Goal: Information Seeking & Learning: Learn about a topic

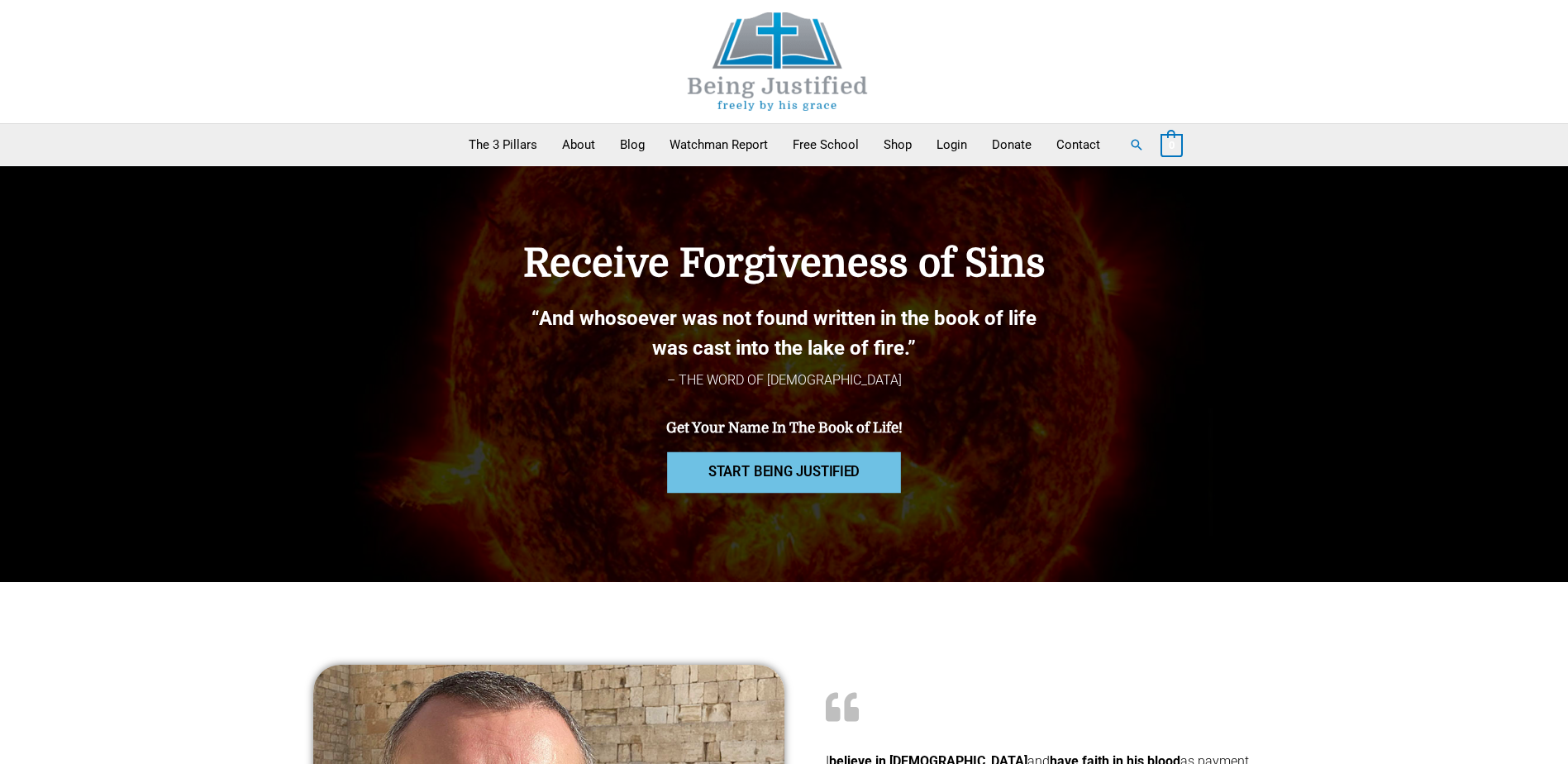
click at [858, 471] on span "START BEING JUSTIFIED" at bounding box center [785, 472] width 152 height 14
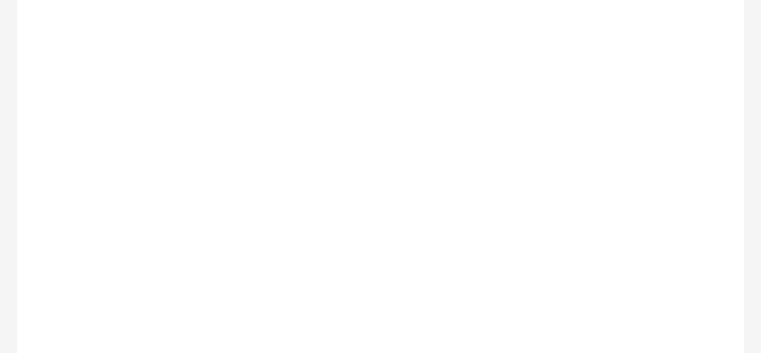
scroll to position [343, 0]
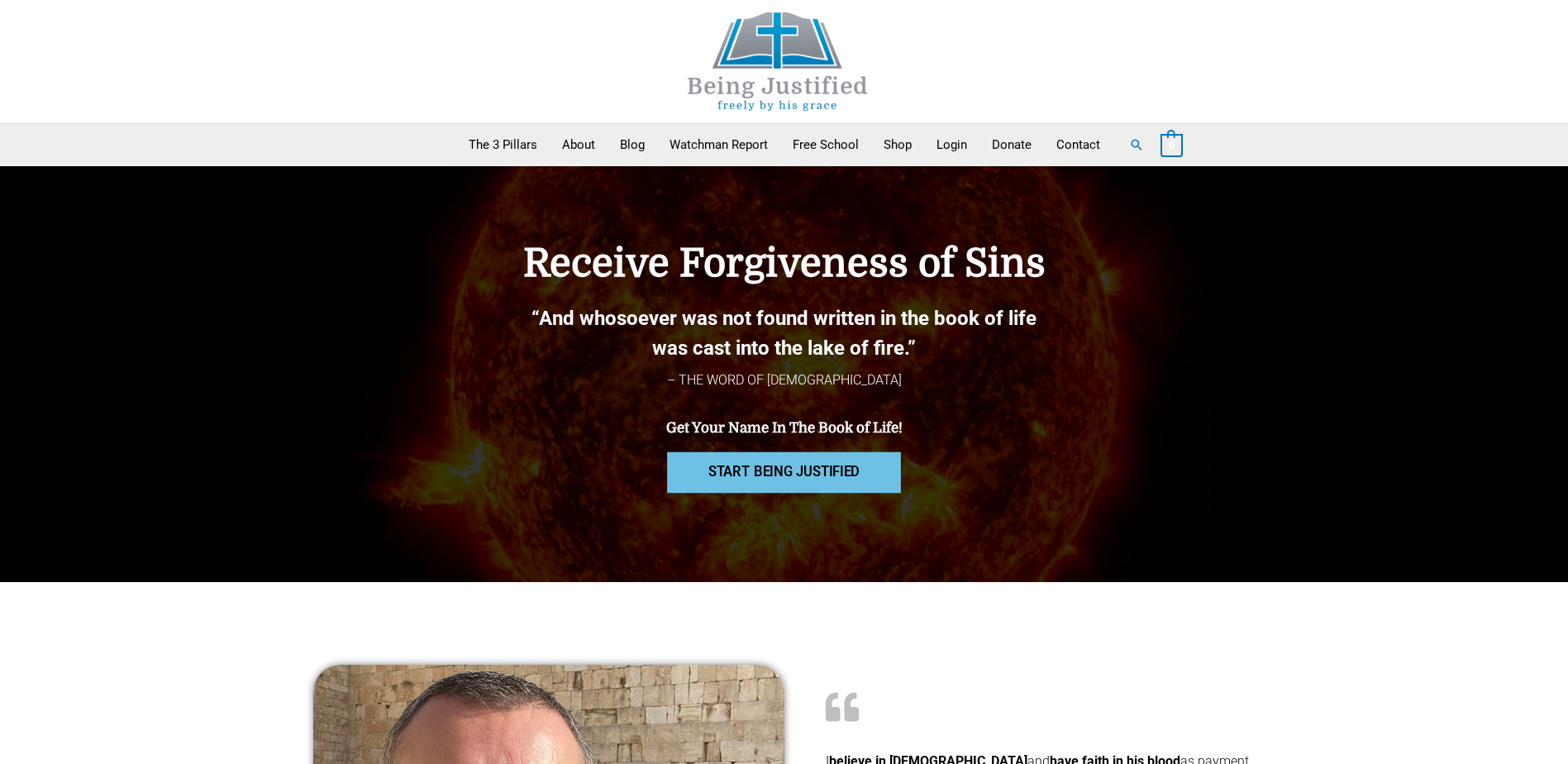
click at [732, 339] on span "START BEING JUSTIFIED" at bounding box center [785, 472] width 152 height 14
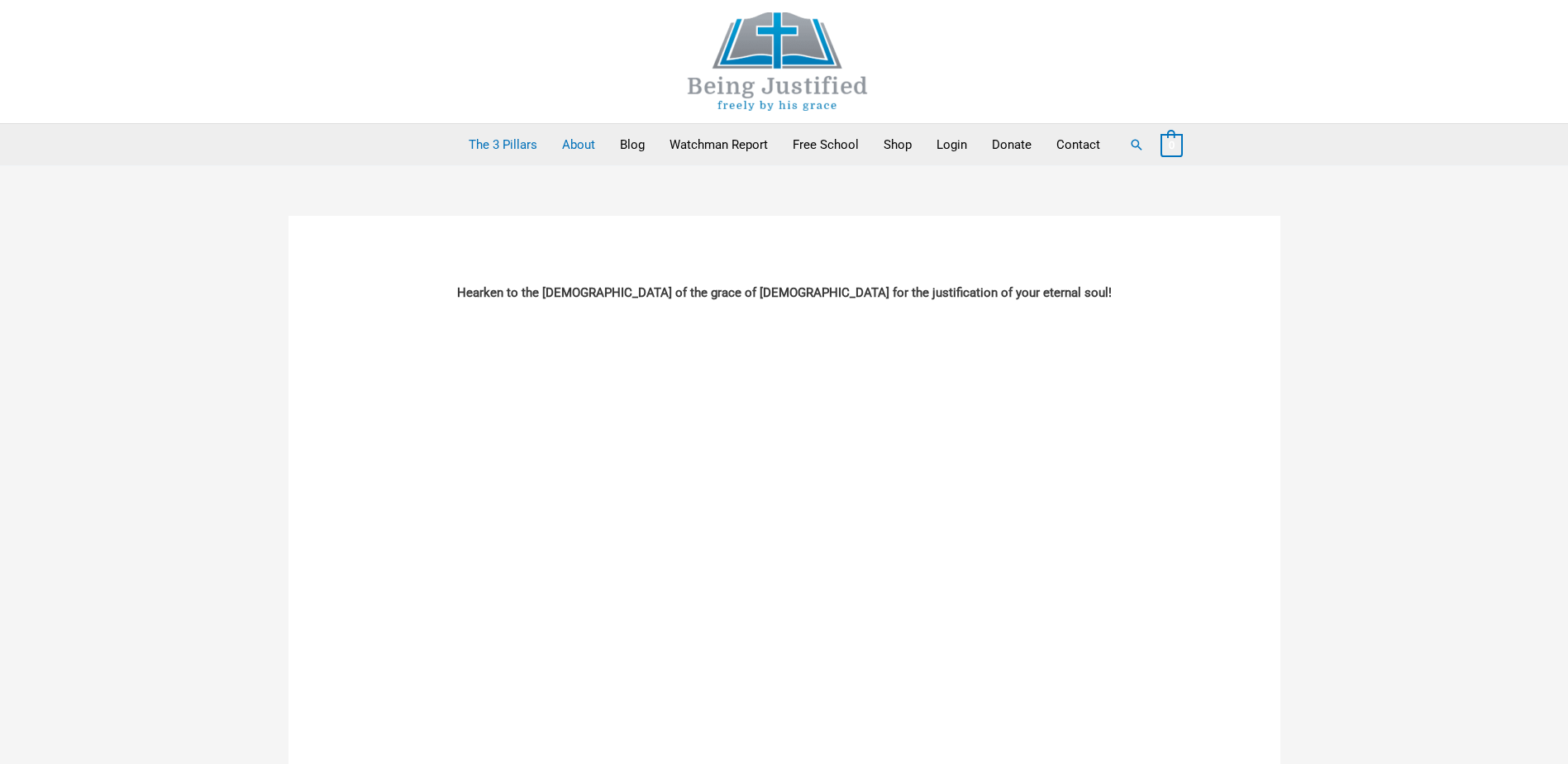
click at [570, 145] on link "About" at bounding box center [579, 145] width 58 height 41
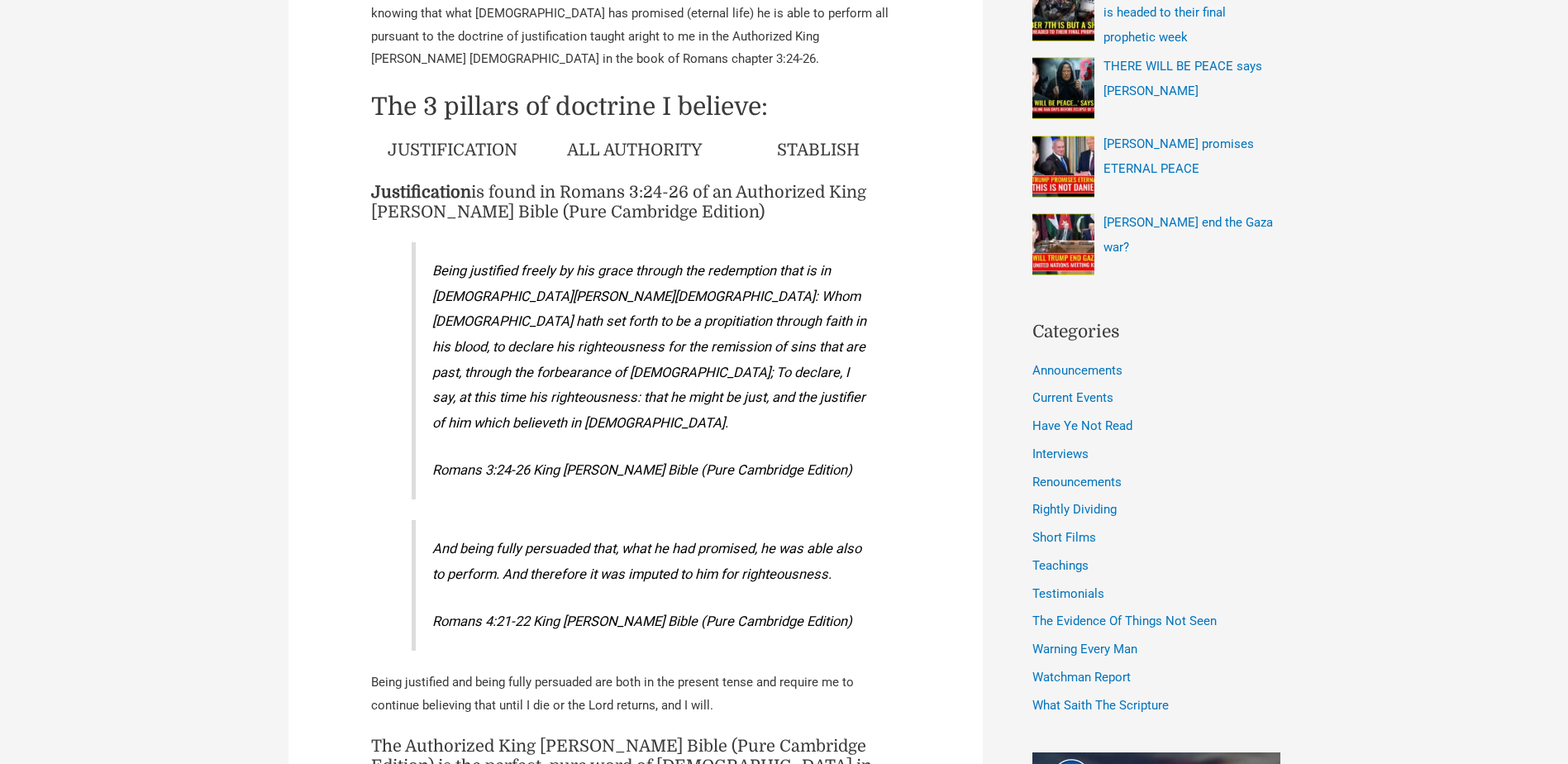
scroll to position [744, 0]
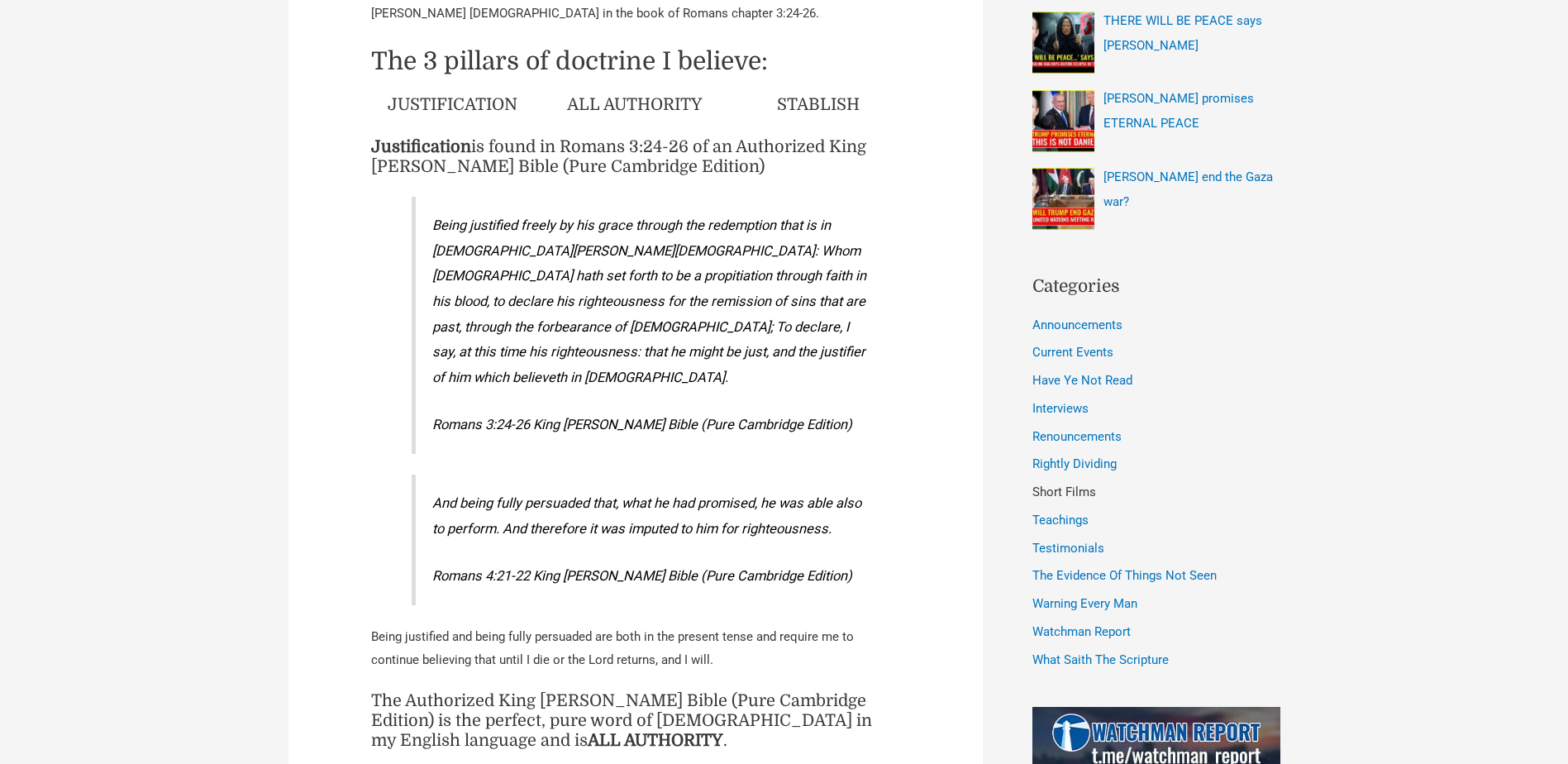
click at [1083, 485] on link "Short Films" at bounding box center [1064, 491] width 64 height 14
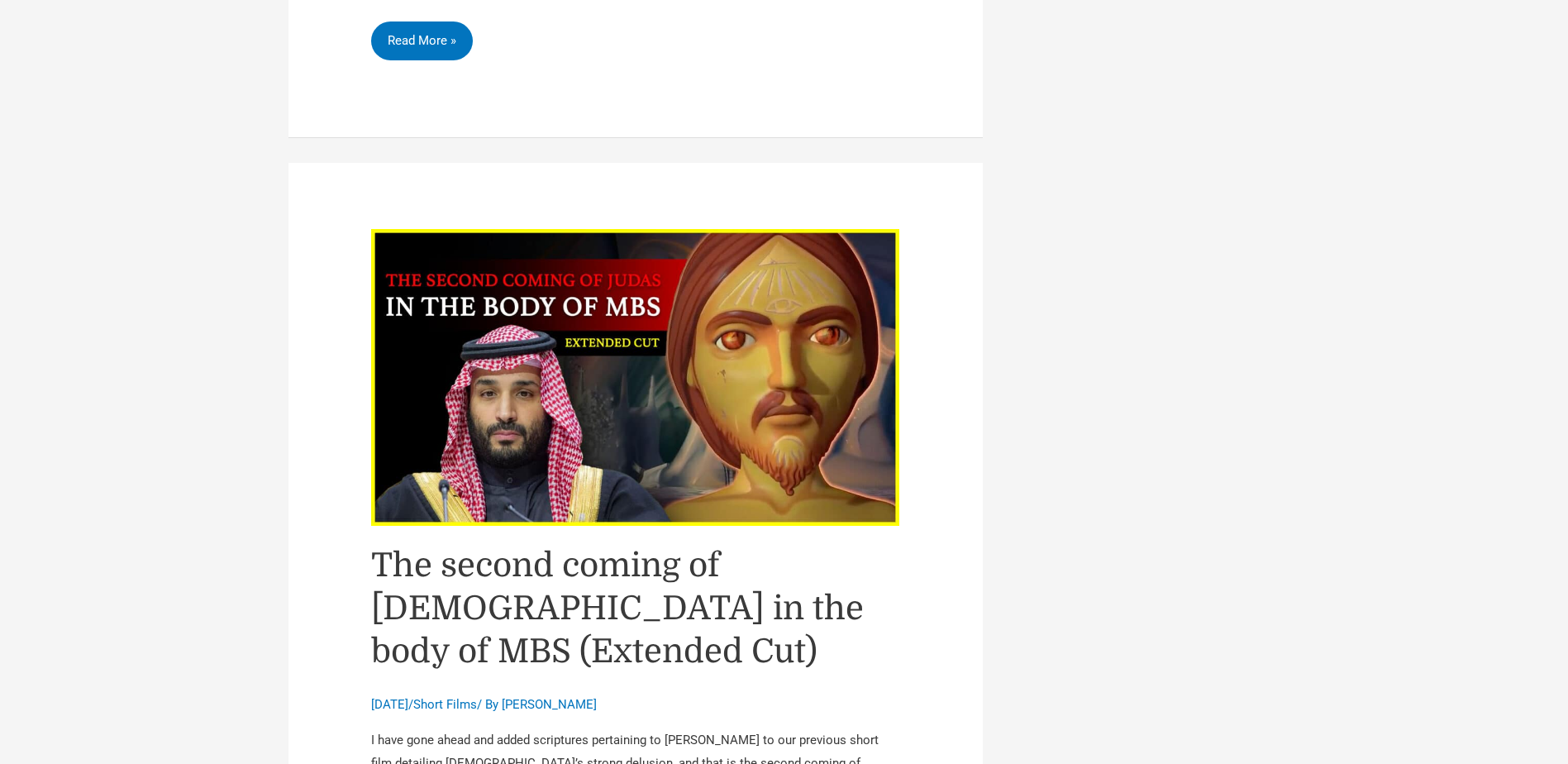
scroll to position [6863, 0]
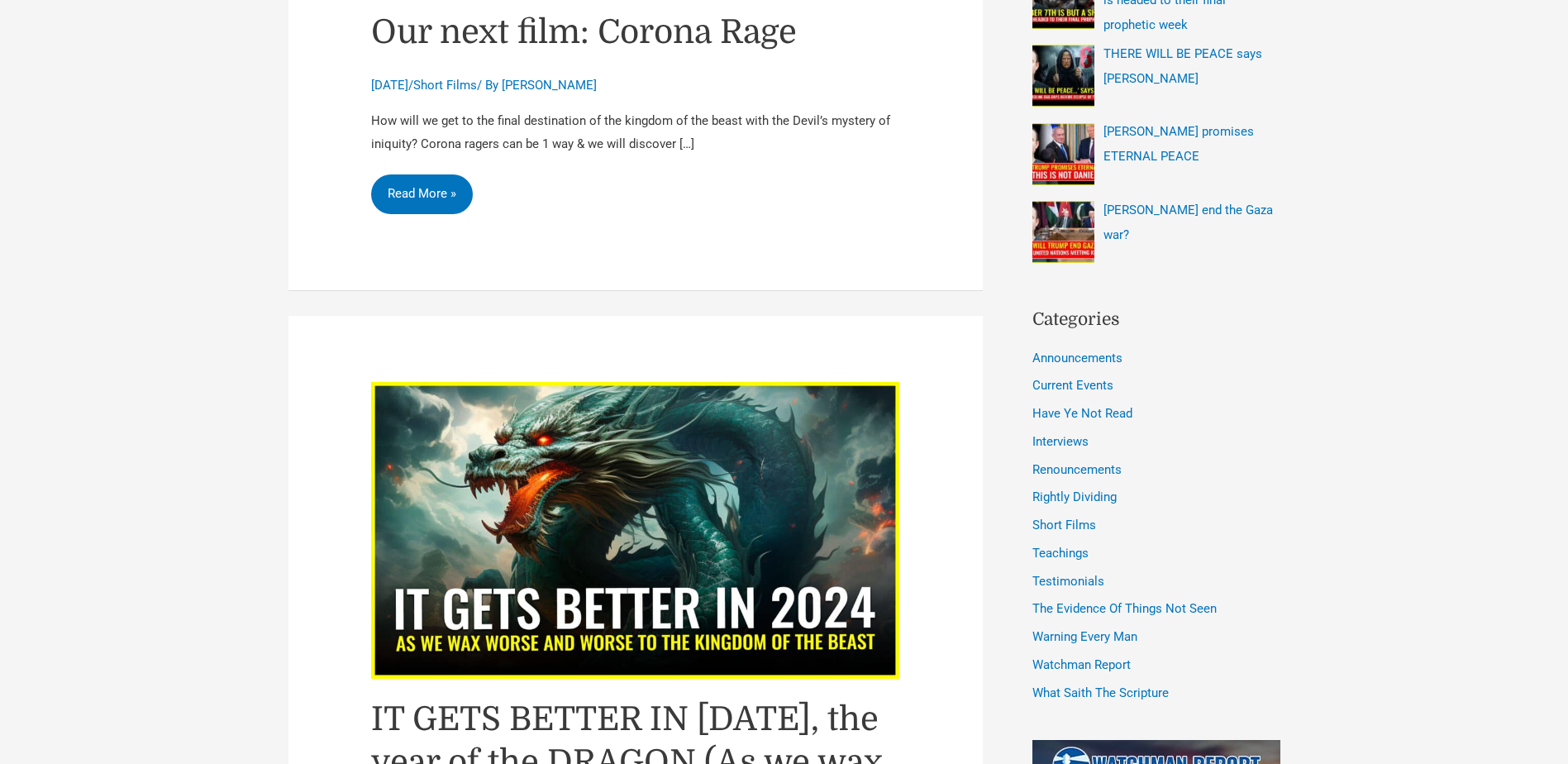
scroll to position [744, 0]
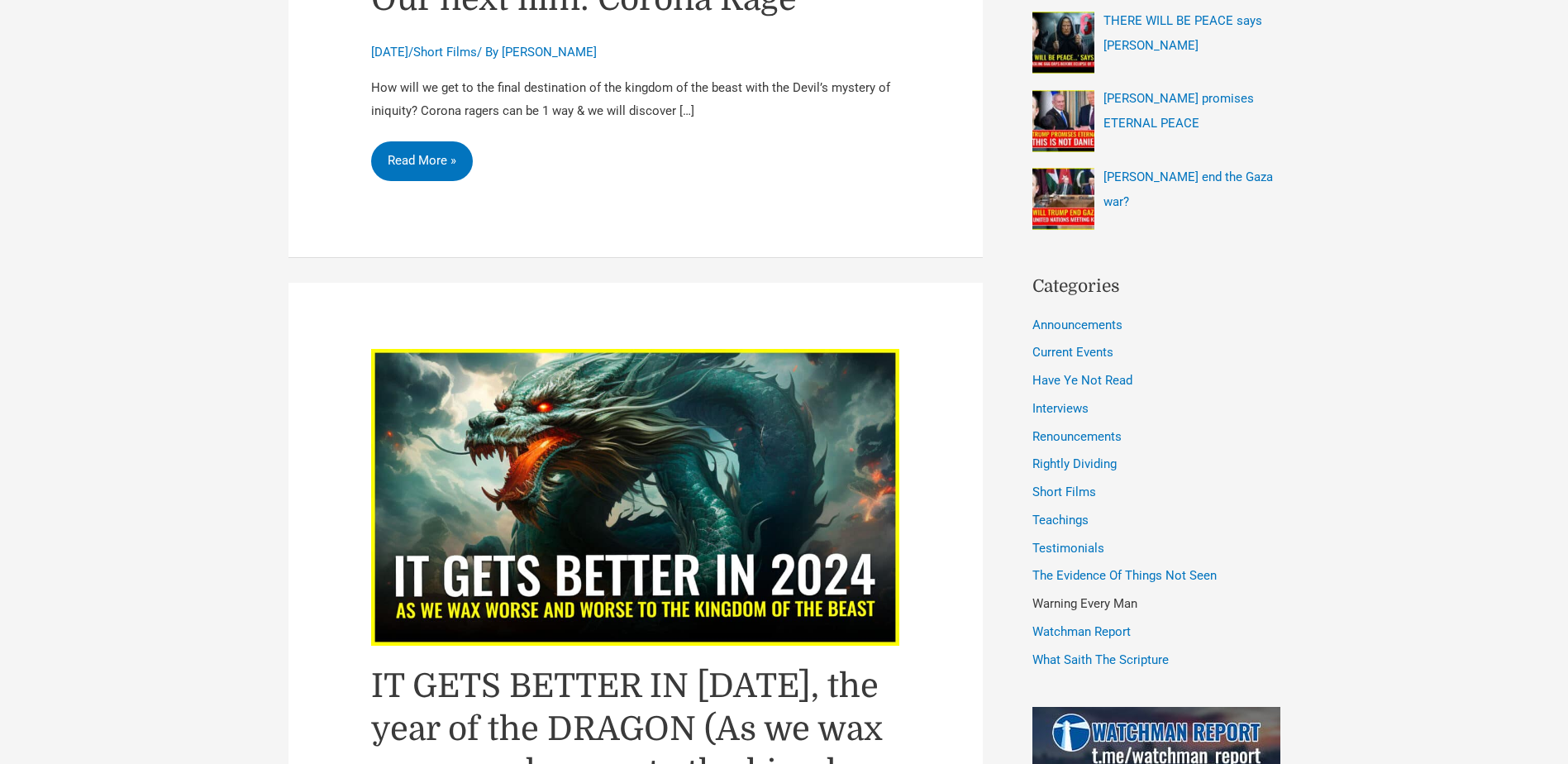
click at [1078, 596] on link "Warning Every Man" at bounding box center [1085, 603] width 105 height 14
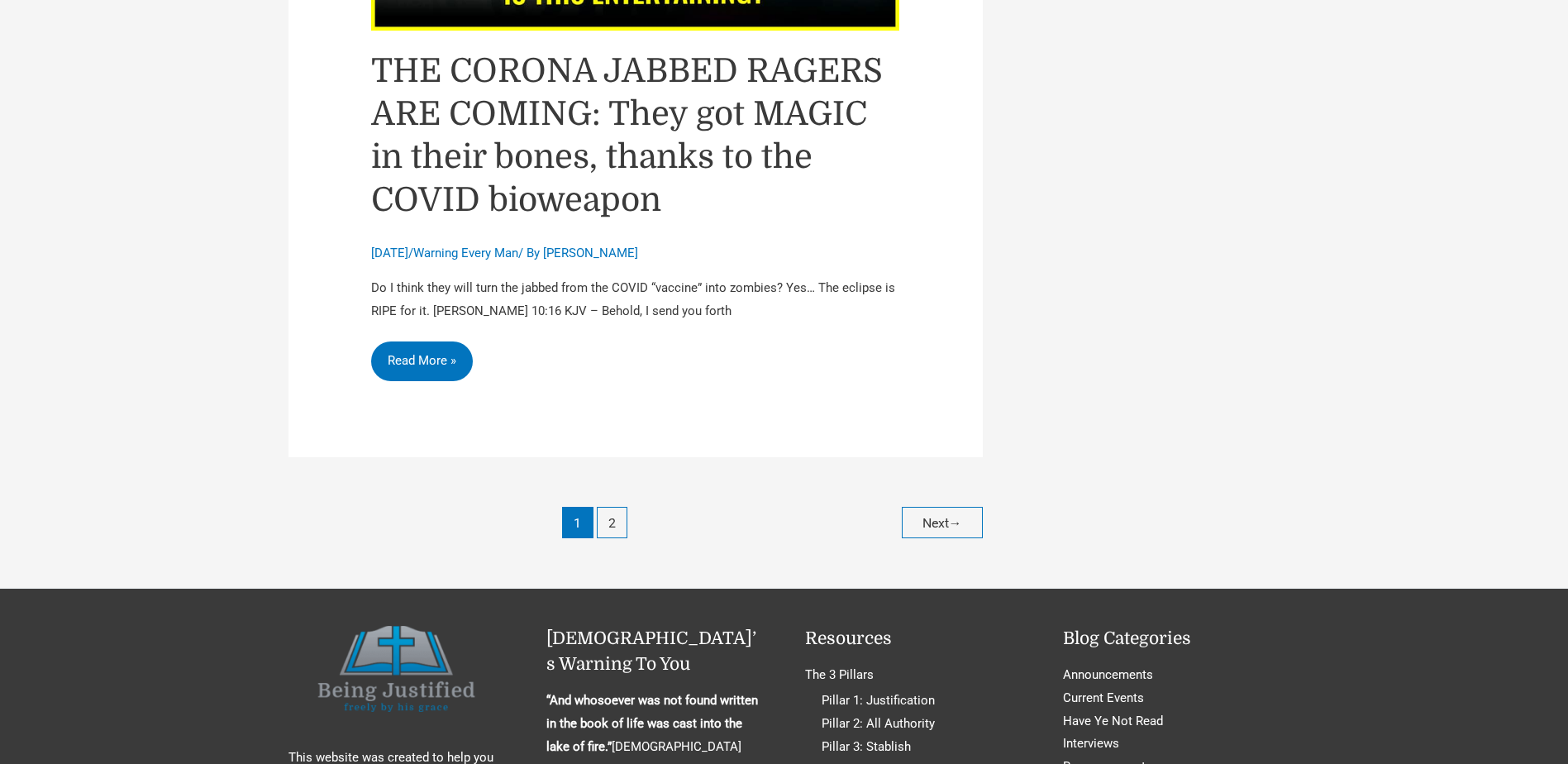
scroll to position [7855, 0]
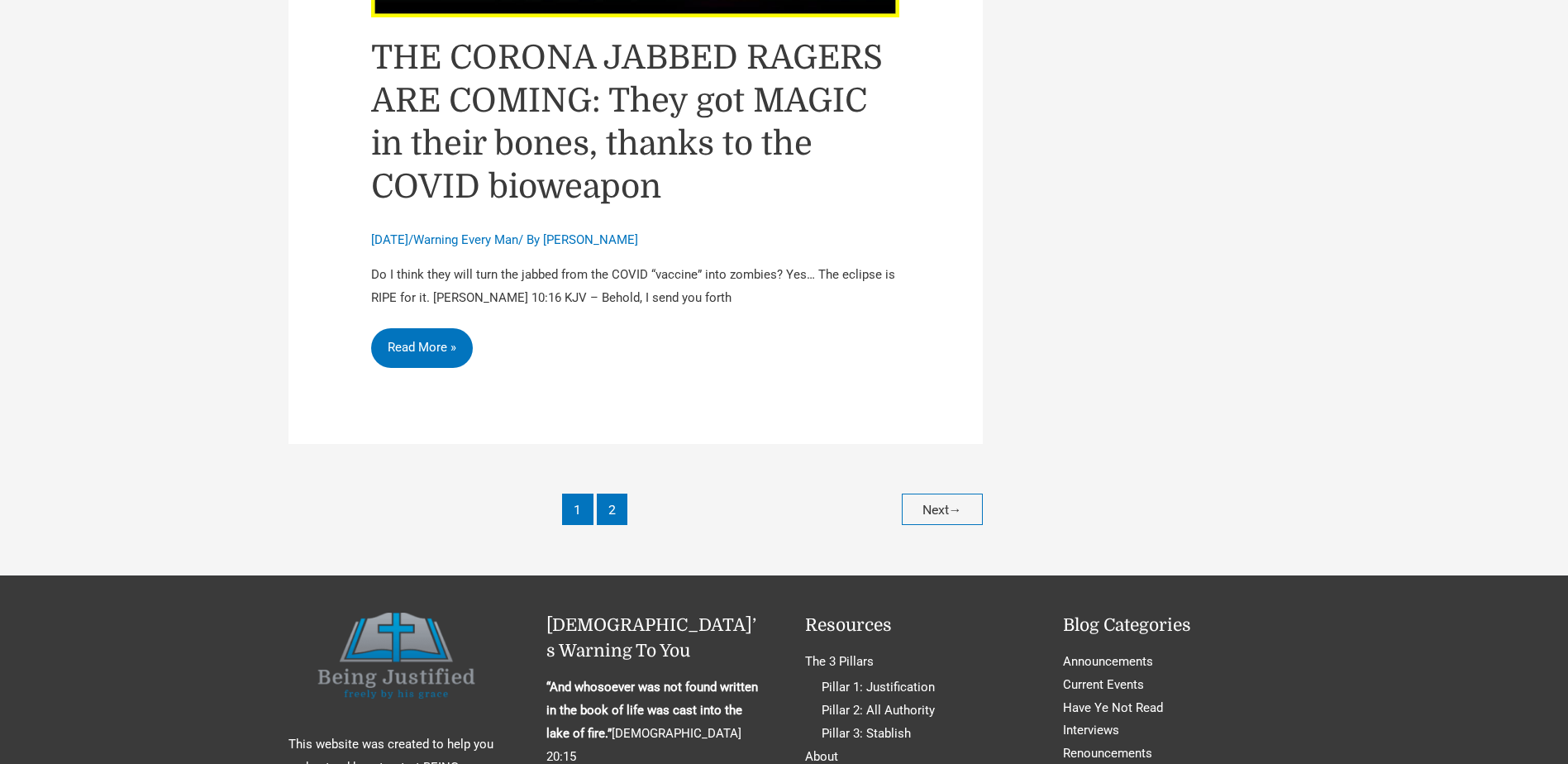
click at [606, 493] on link "2" at bounding box center [613, 509] width 31 height 31
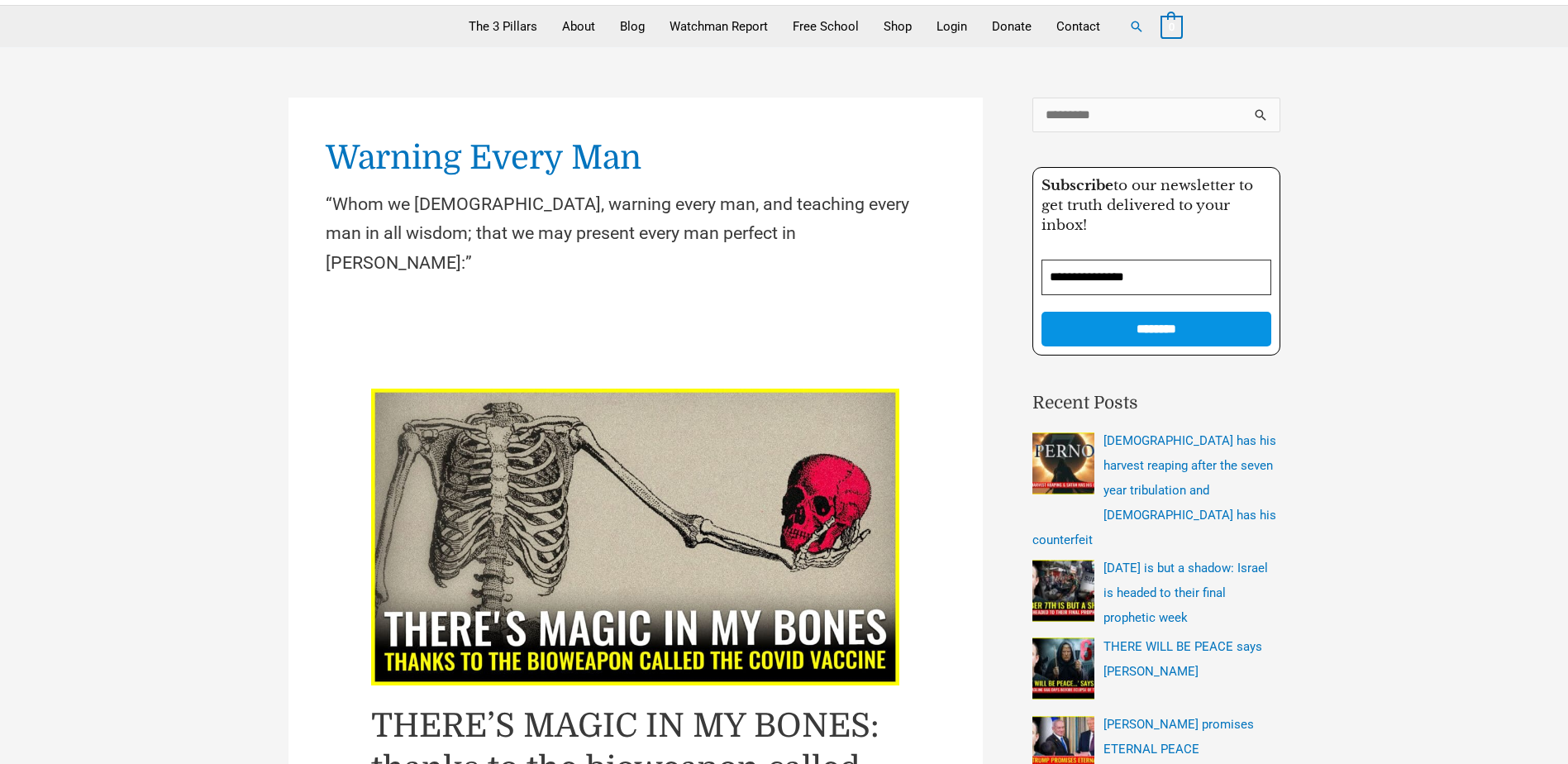
scroll to position [166, 0]
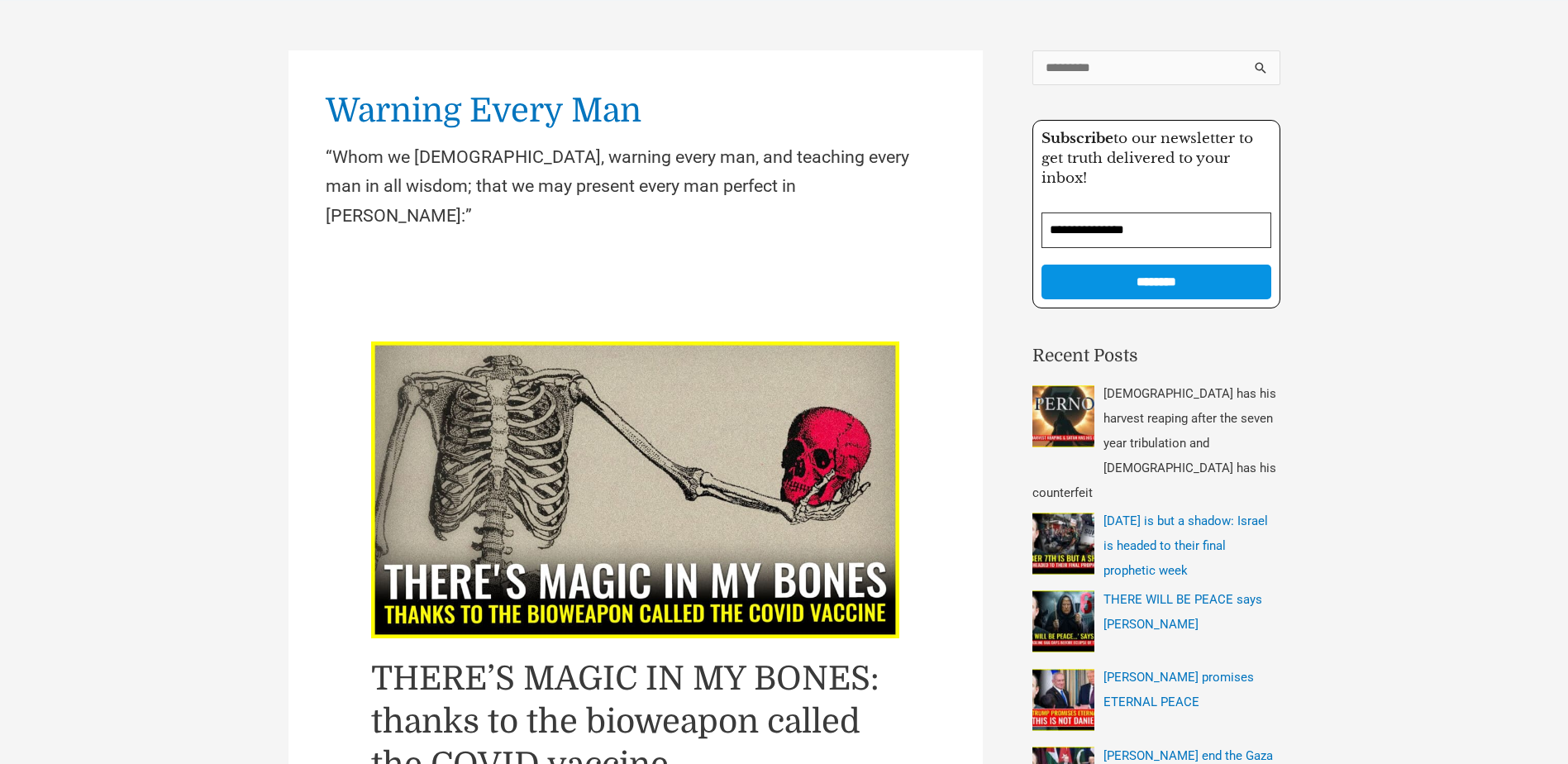
click at [1053, 410] on img "Recent Posts" at bounding box center [1063, 416] width 62 height 62
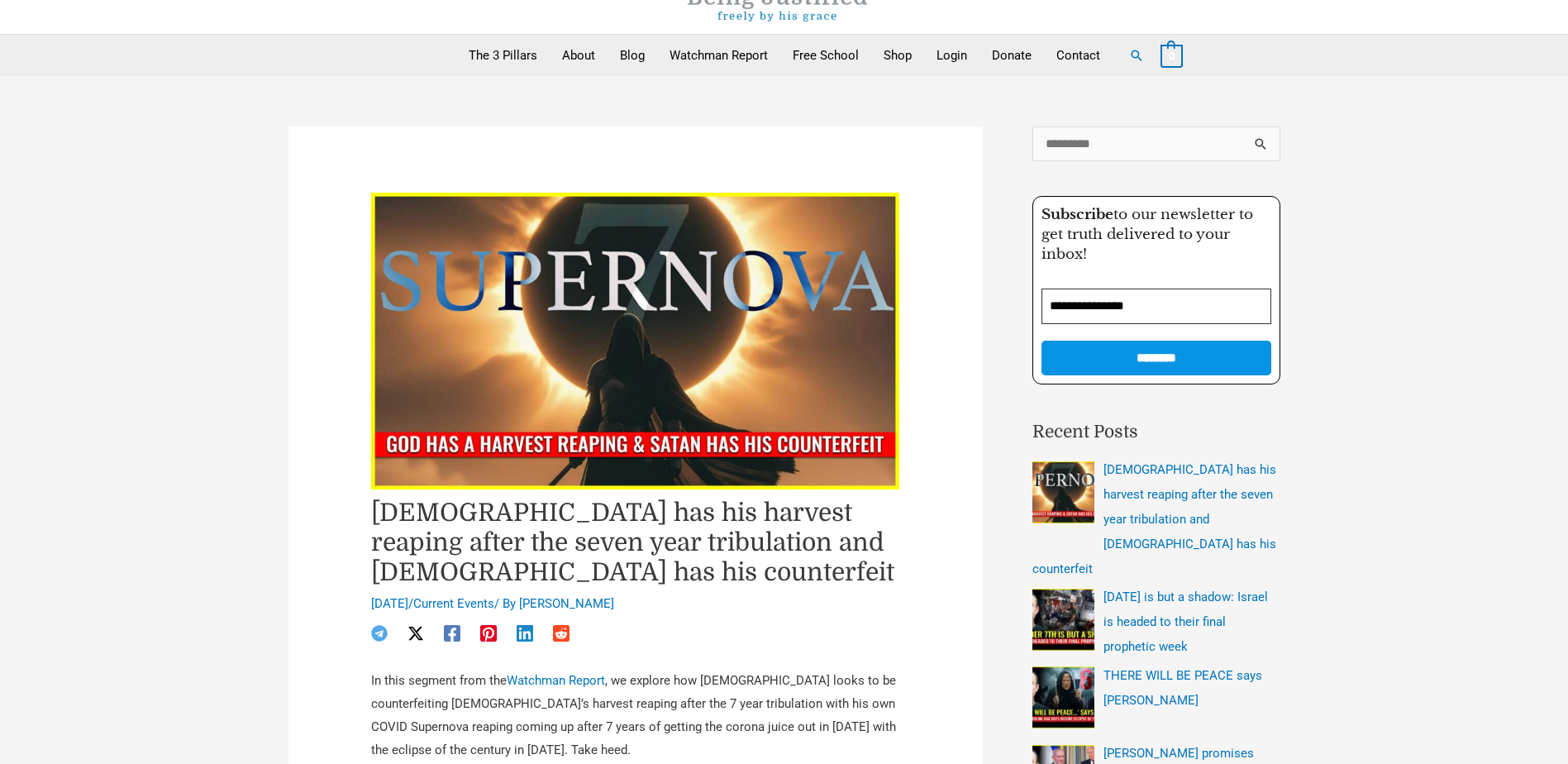
scroll to position [166, 0]
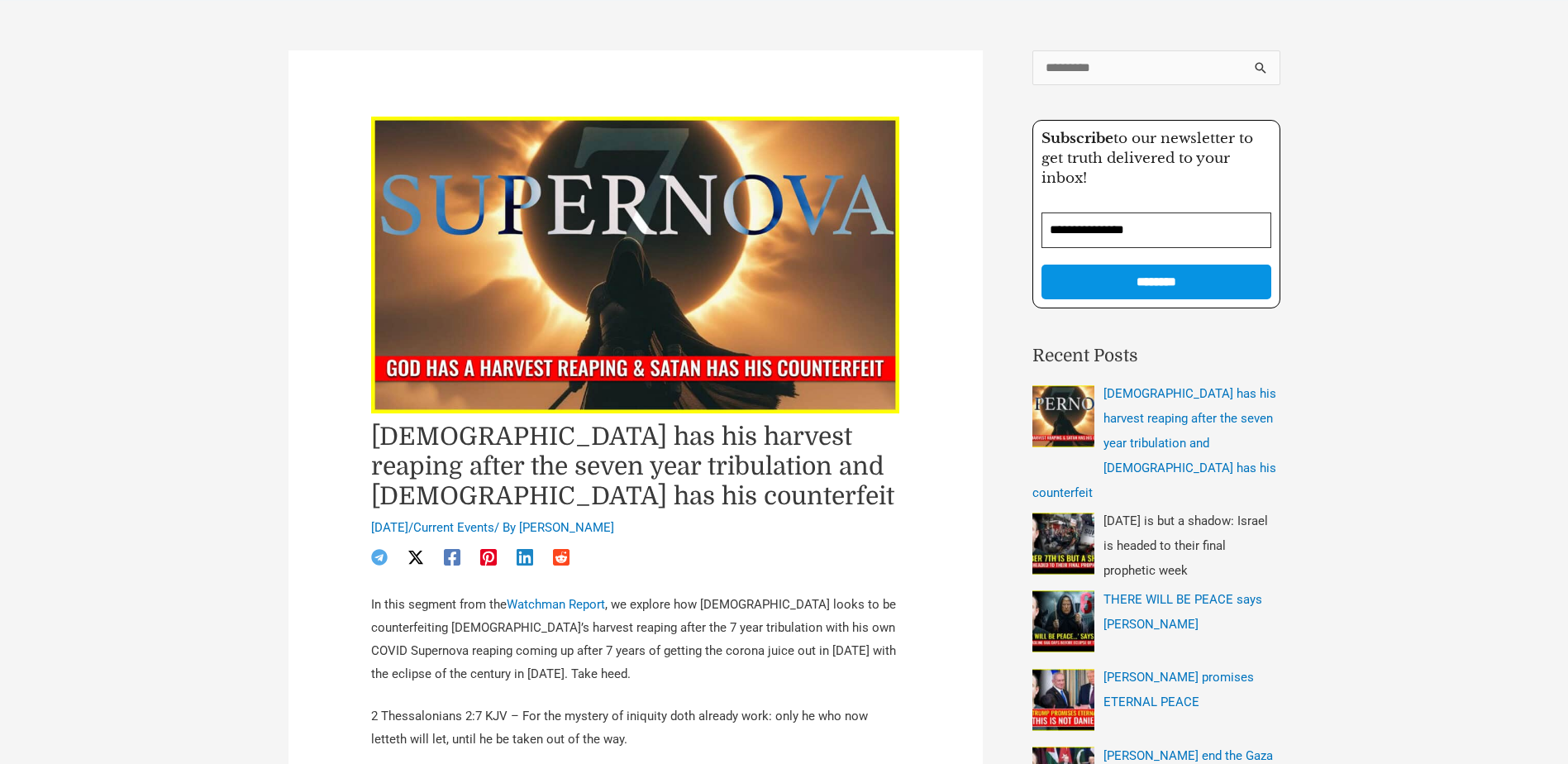
click at [1058, 513] on img "Recent Posts" at bounding box center [1063, 543] width 62 height 62
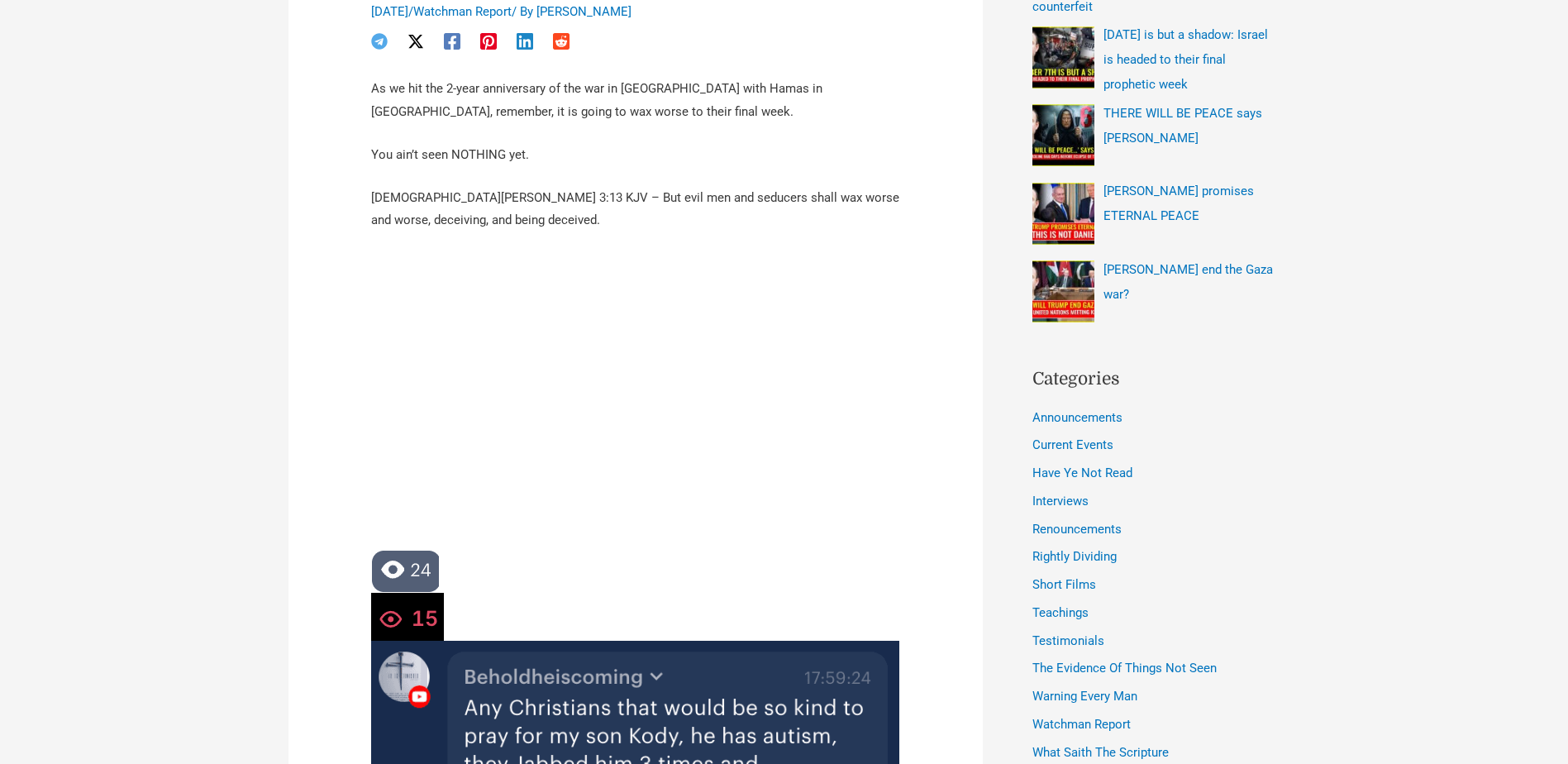
scroll to position [662, 0]
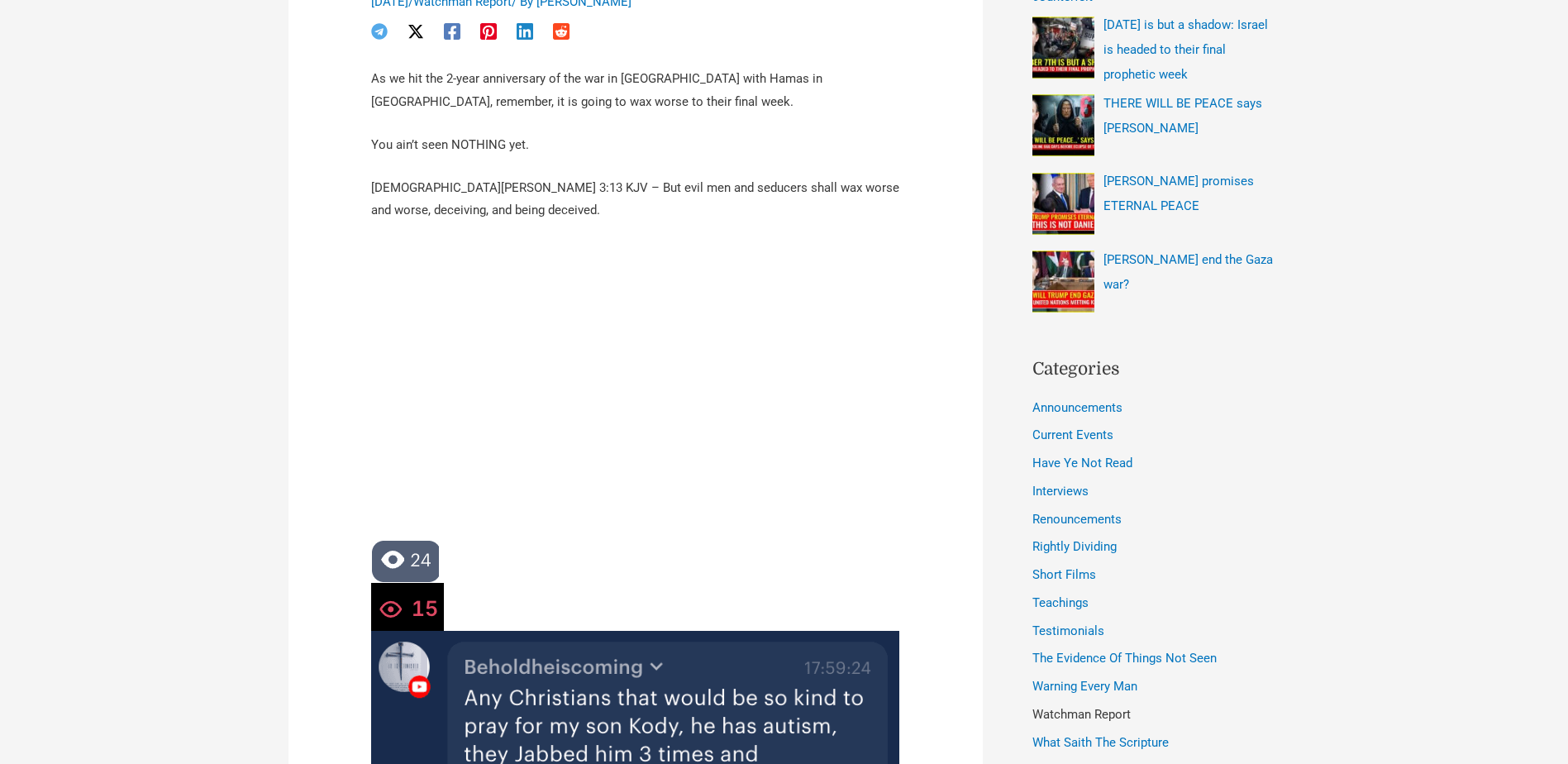
click at [1062, 707] on link "Watchman Report" at bounding box center [1082, 714] width 98 height 14
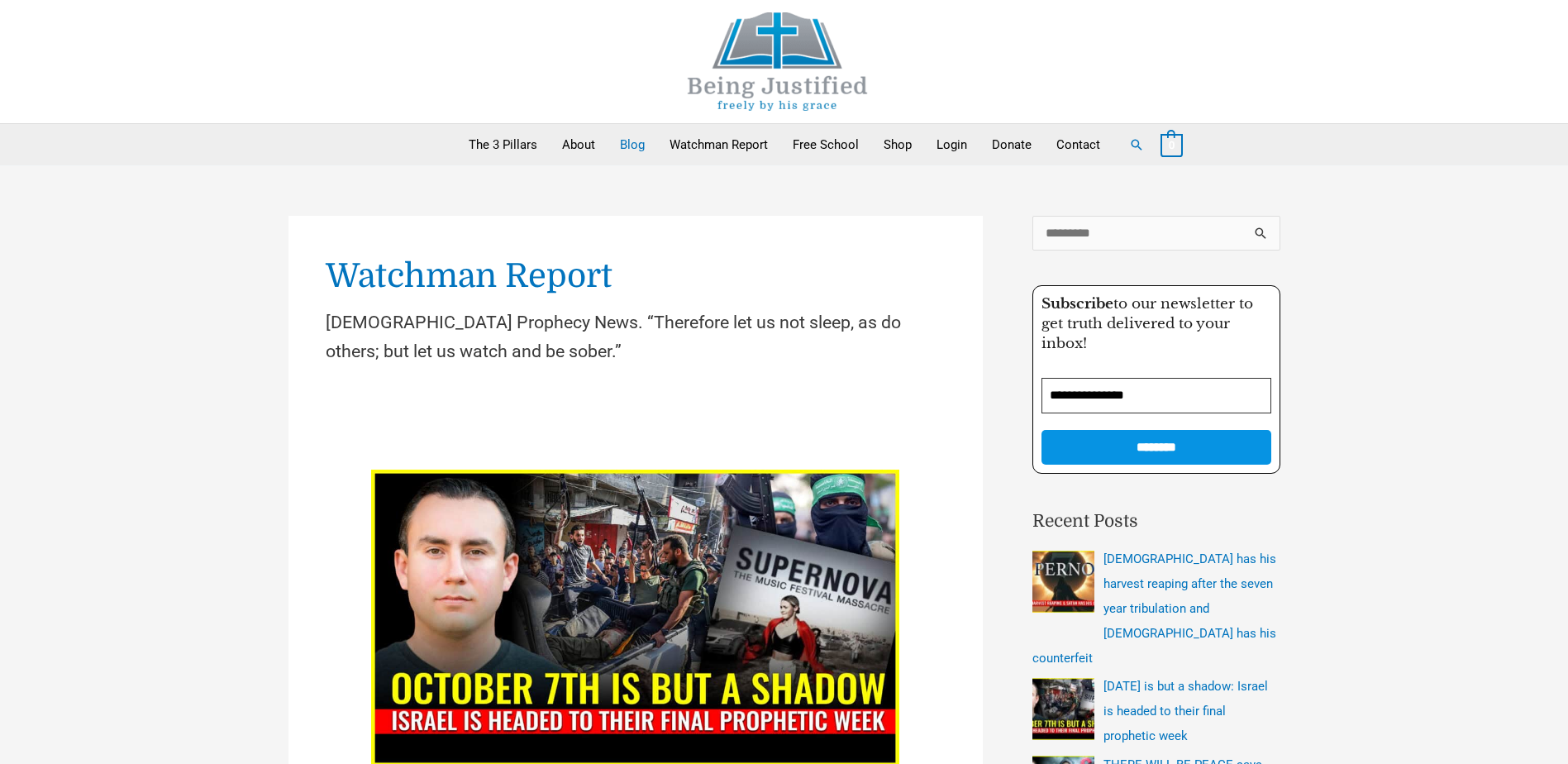
click at [644, 147] on link "Blog" at bounding box center [632, 145] width 49 height 41
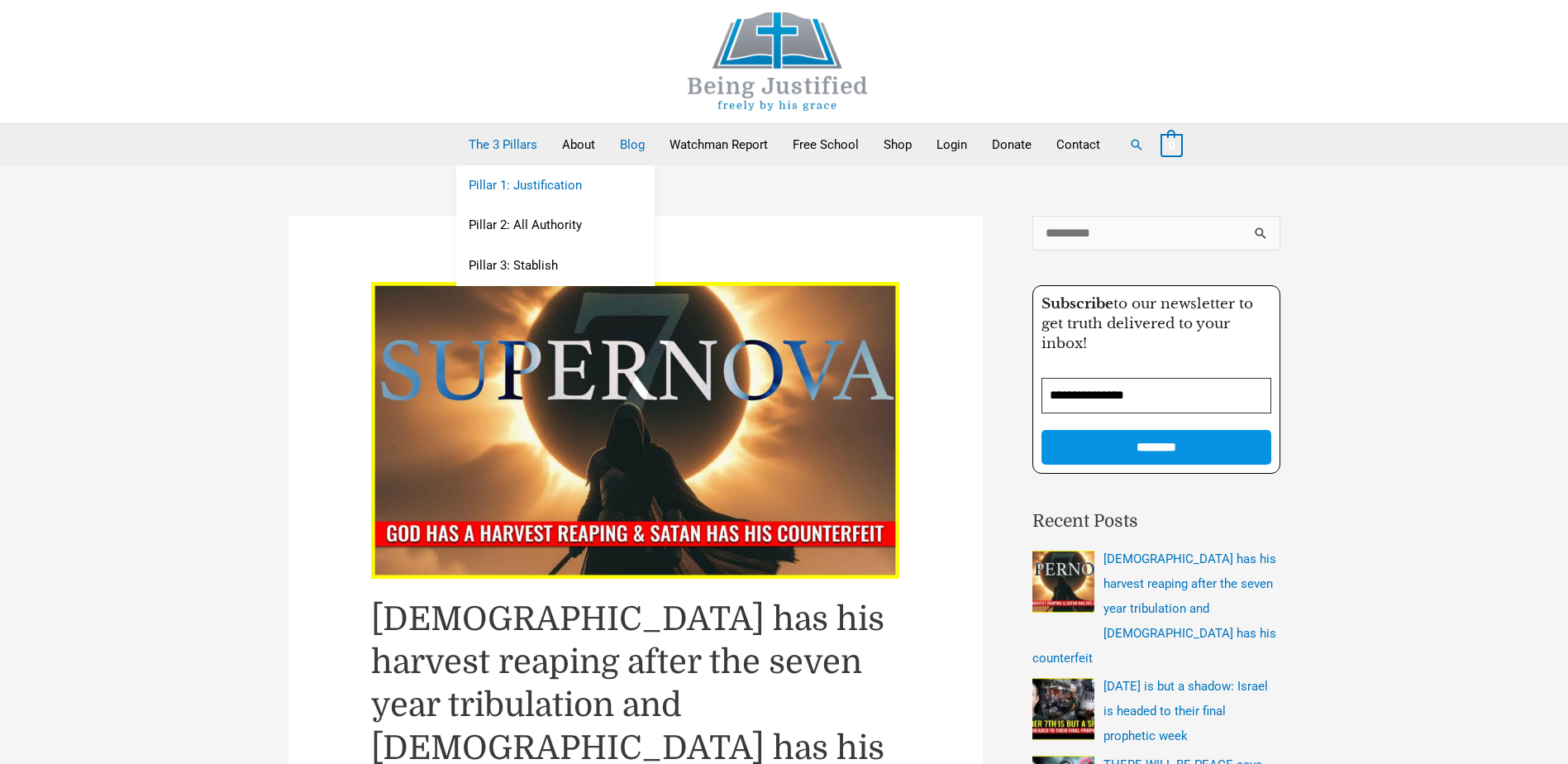
click at [526, 181] on link "Pillar 1: Justification" at bounding box center [556, 186] width 198 height 40
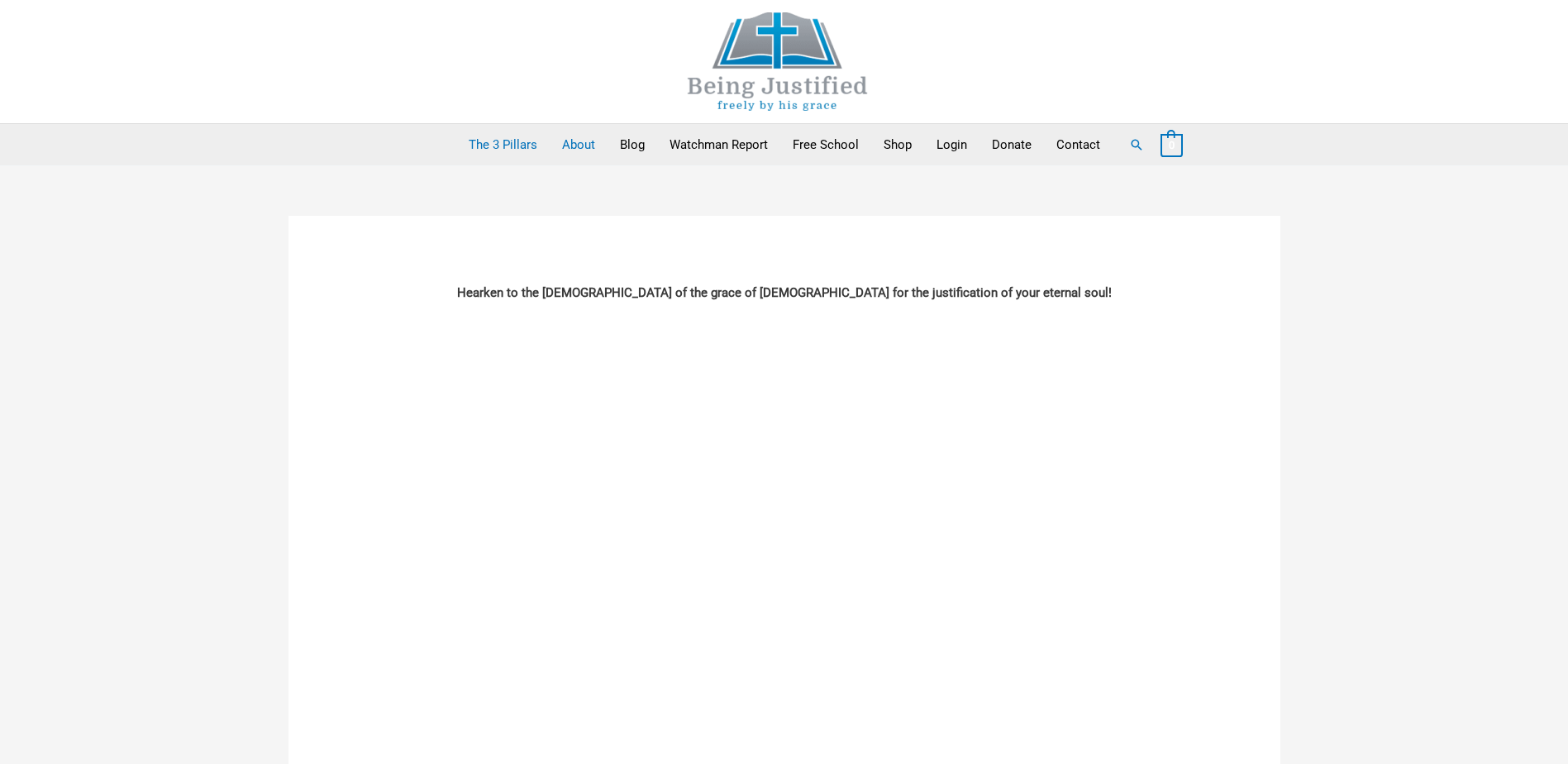
click at [589, 144] on link "About" at bounding box center [579, 145] width 58 height 41
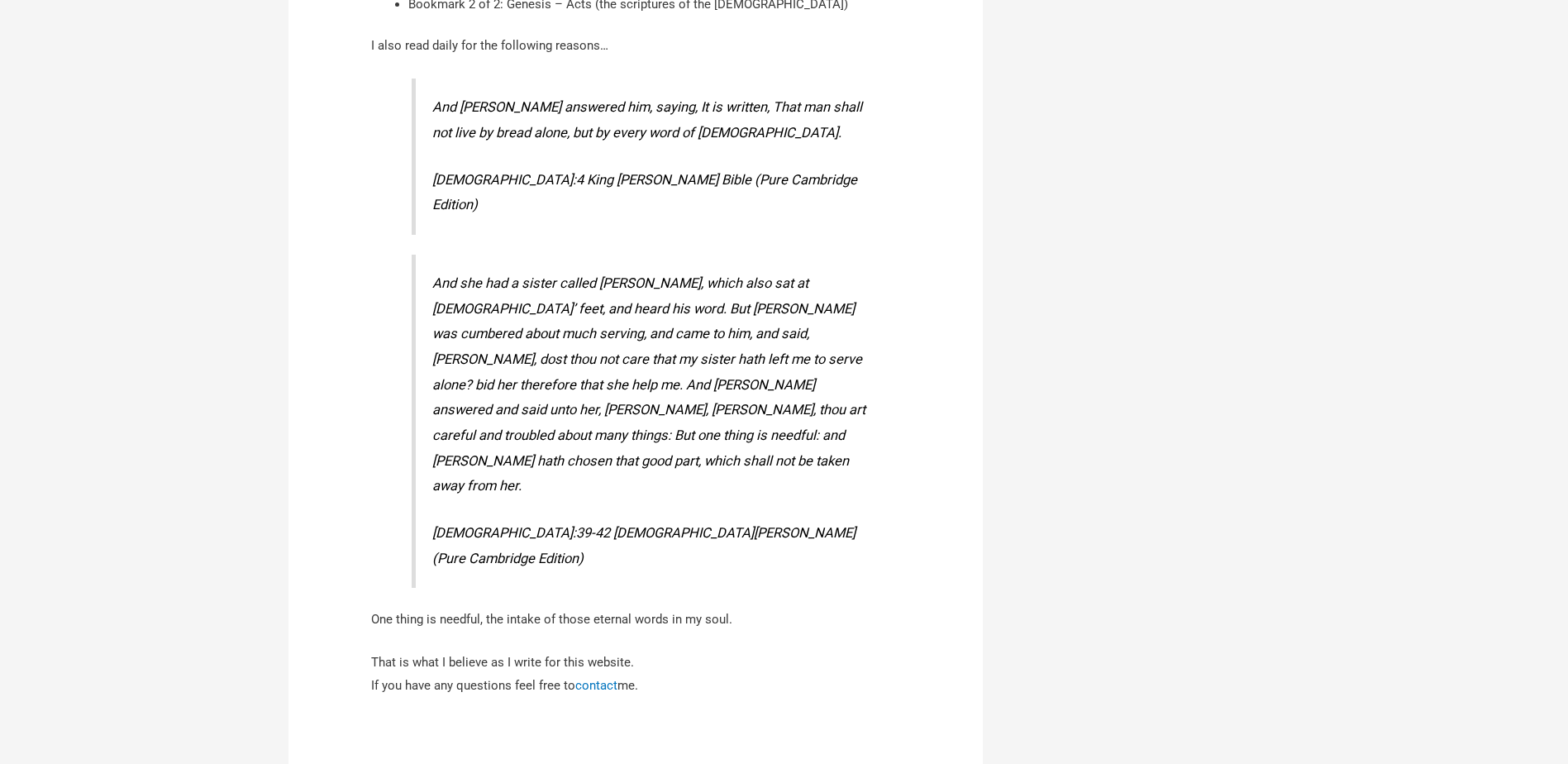
scroll to position [2811, 0]
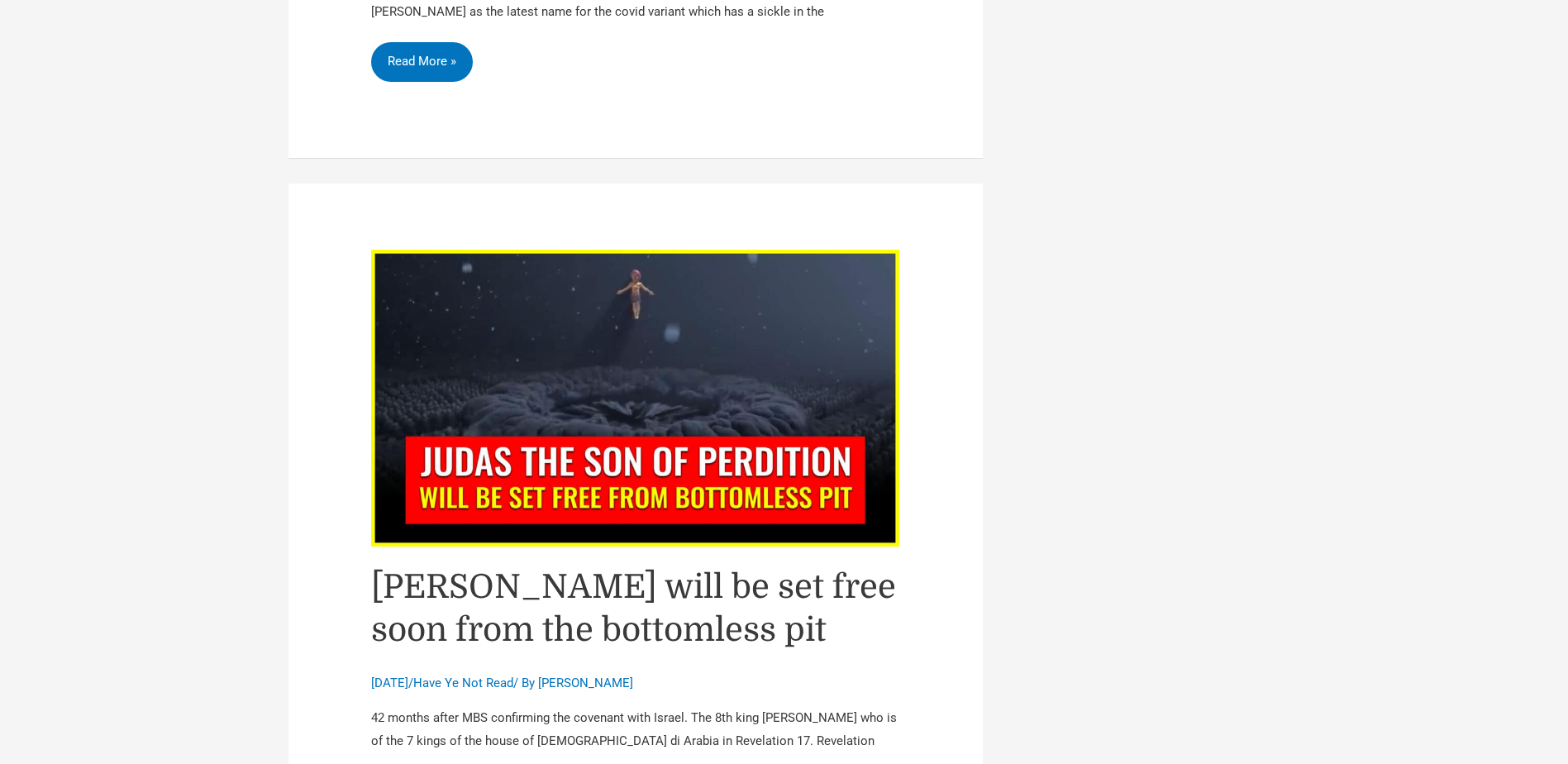
scroll to position [3142, 0]
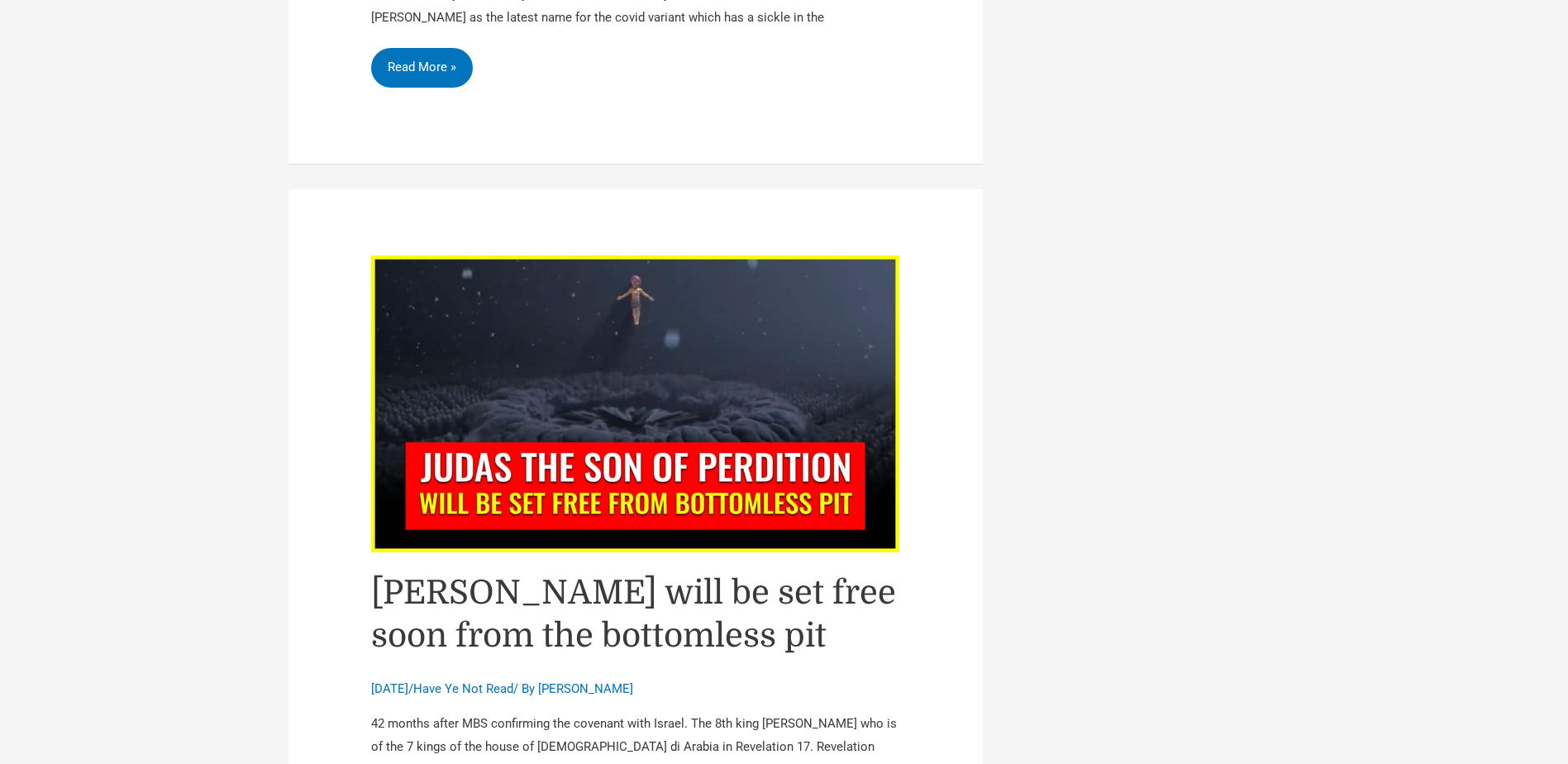
click at [644, 336] on img "Read: Judas will be set free soon from the bottomless pit" at bounding box center [635, 404] width 529 height 297
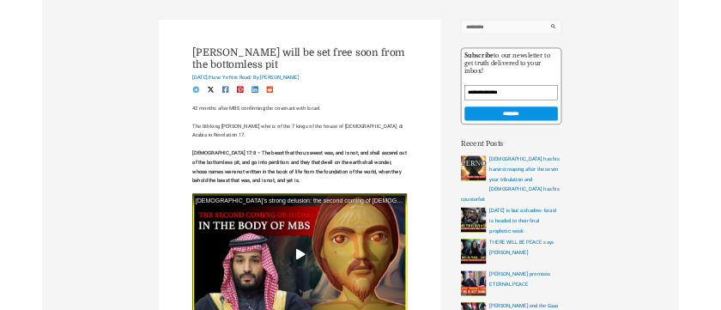
scroll to position [172, 0]
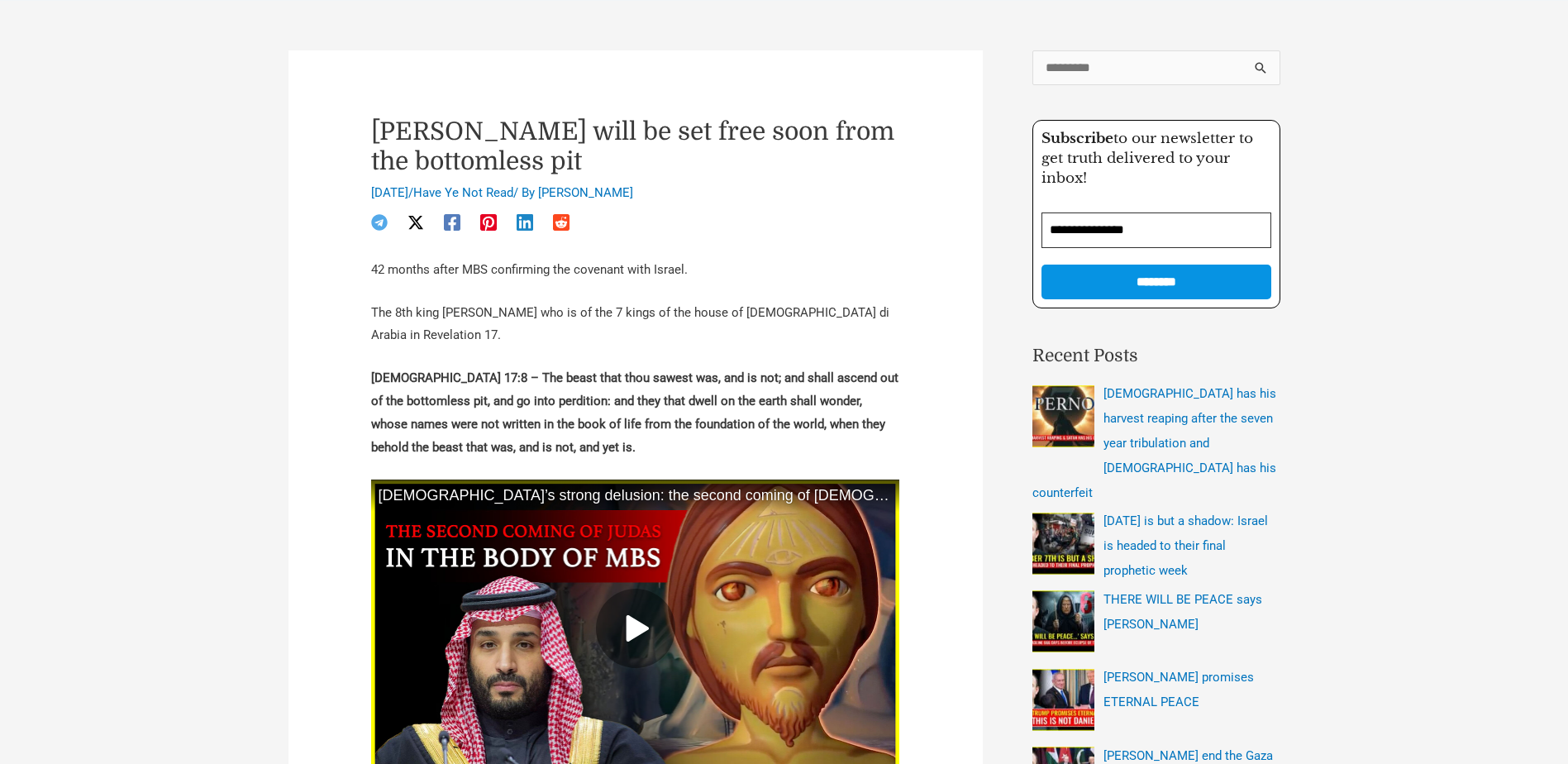
click at [634, 617] on icon at bounding box center [635, 628] width 26 height 26
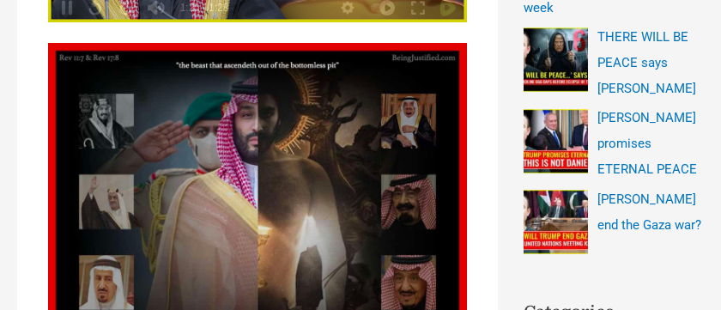
scroll to position [944, 0]
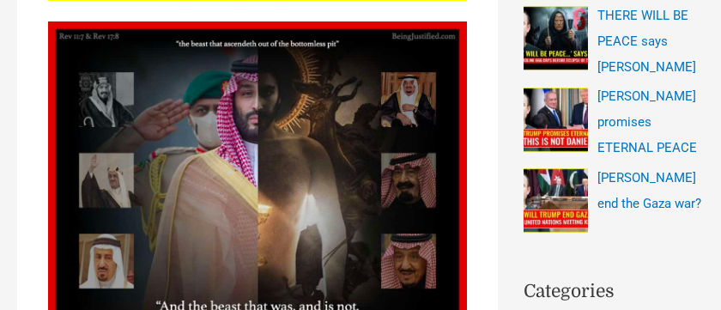
click at [357, 160] on img at bounding box center [257, 230] width 419 height 419
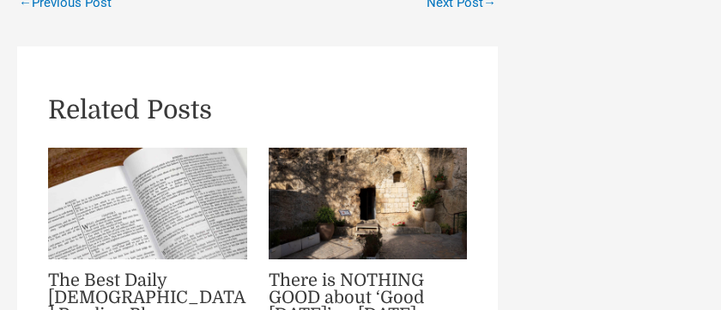
scroll to position [2317, 0]
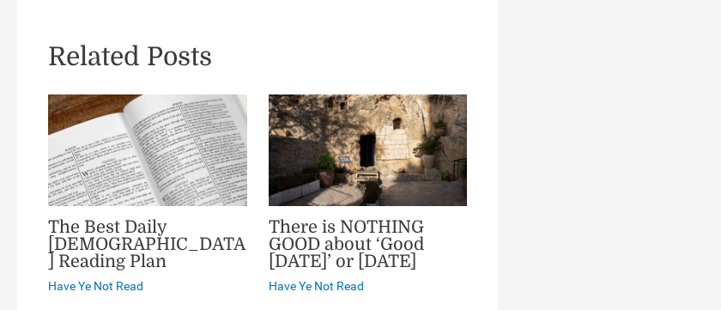
click at [365, 115] on img "Read more about There is NOTHING GOOD about ‘Good Friday’ or Easter" at bounding box center [368, 150] width 199 height 112
